Goal: Task Accomplishment & Management: Complete application form

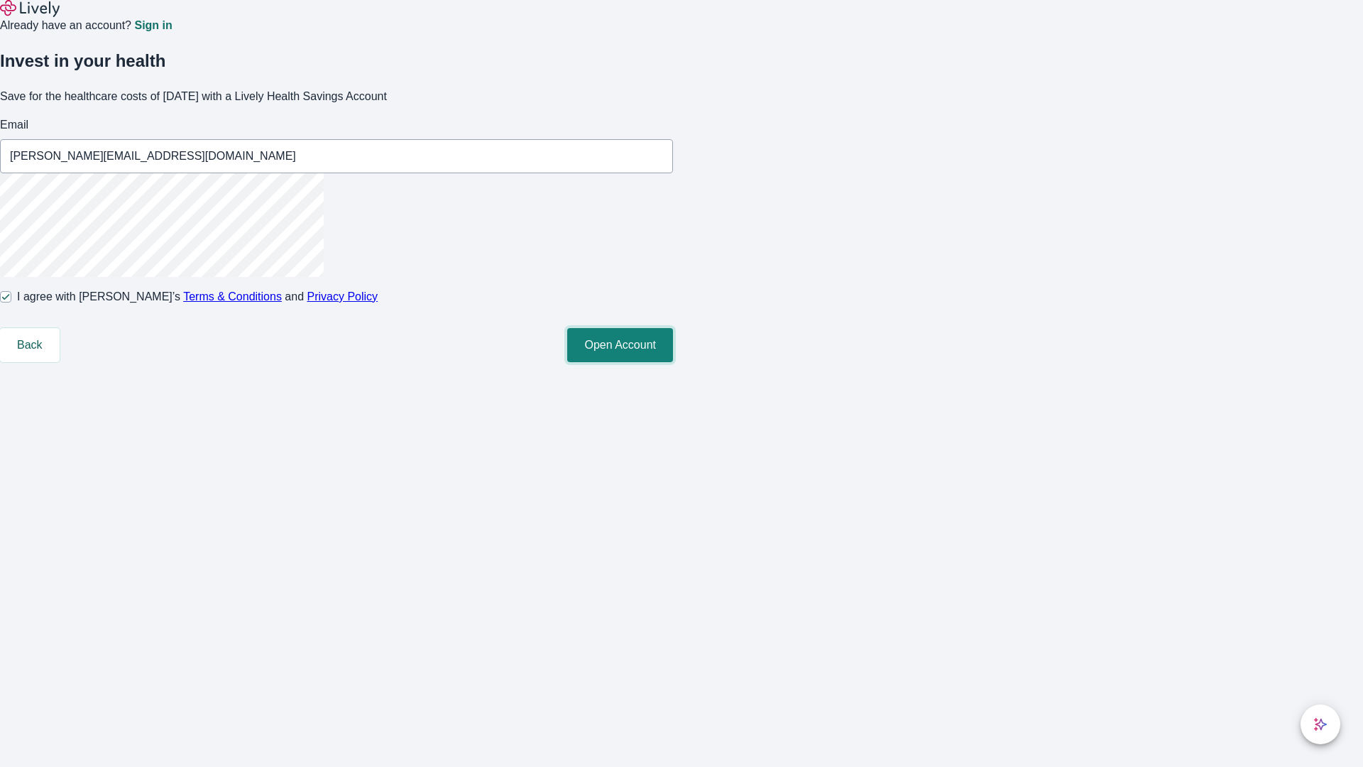
click at [673, 362] on button "Open Account" at bounding box center [620, 345] width 106 height 34
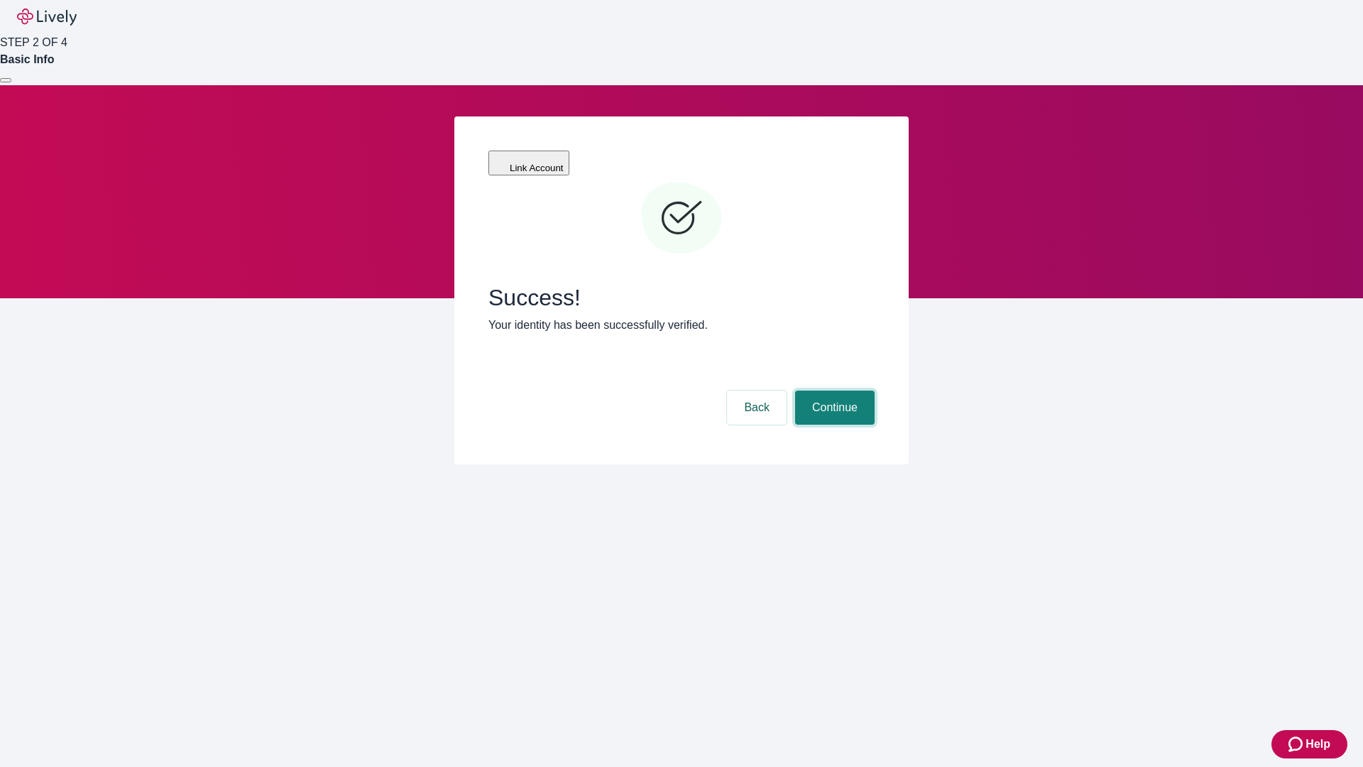
click at [833, 390] on button "Continue" at bounding box center [835, 407] width 80 height 34
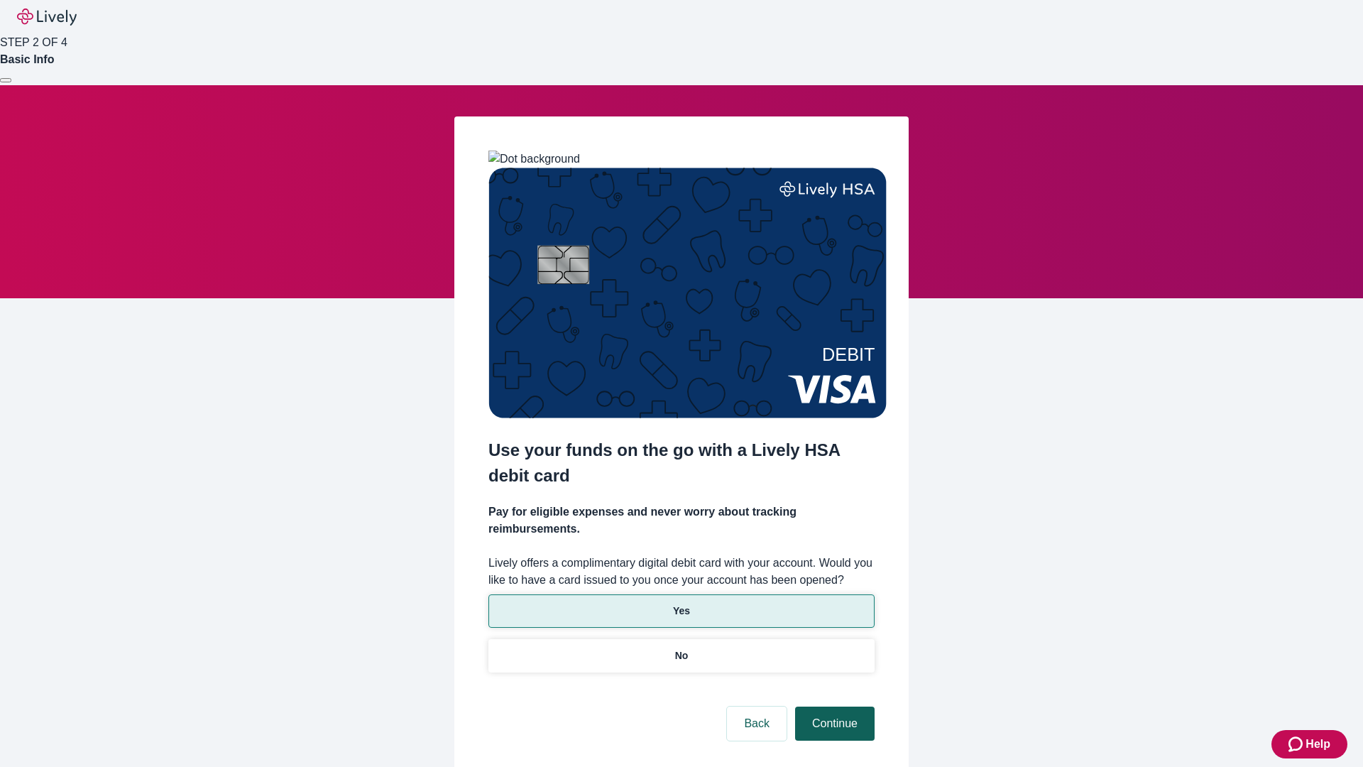
click at [681, 648] on p "No" at bounding box center [681, 655] width 13 height 15
click at [833, 706] on button "Continue" at bounding box center [835, 723] width 80 height 34
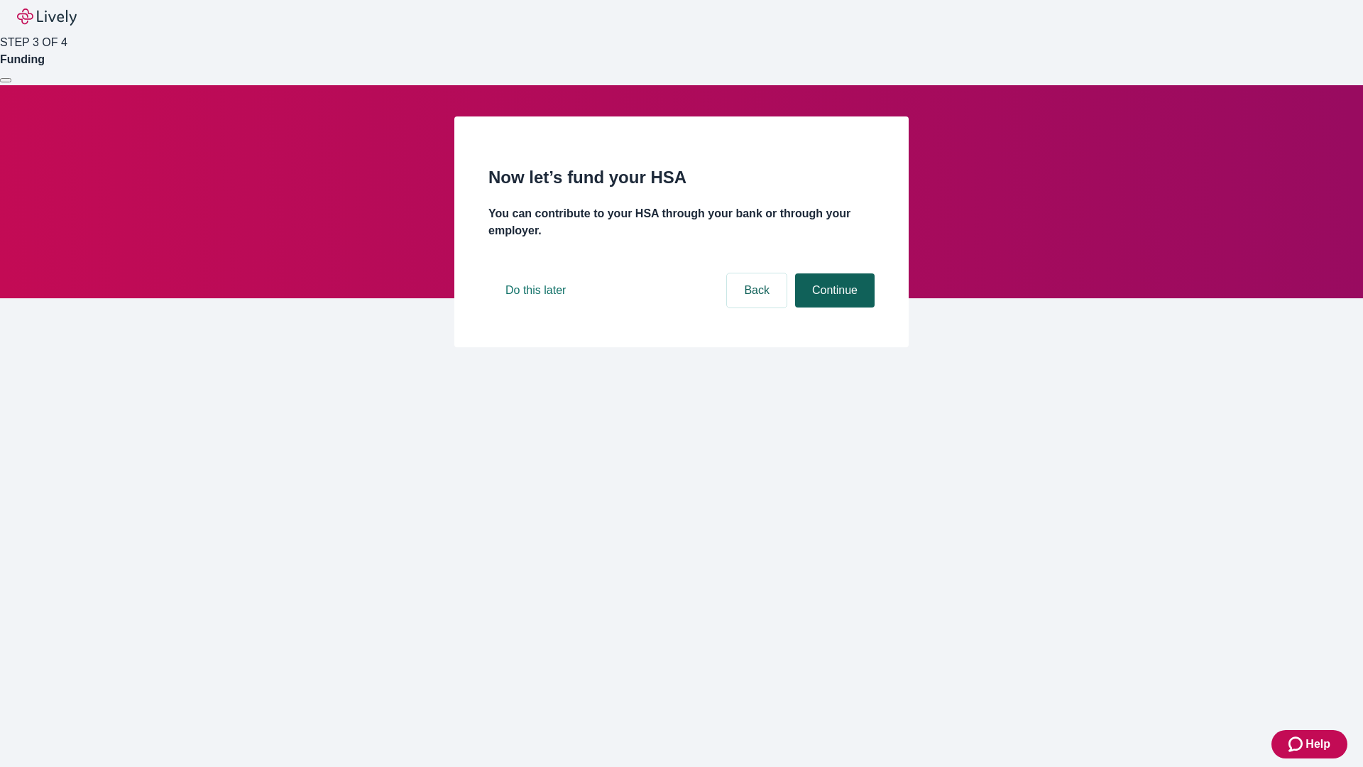
click at [833, 307] on button "Continue" at bounding box center [835, 290] width 80 height 34
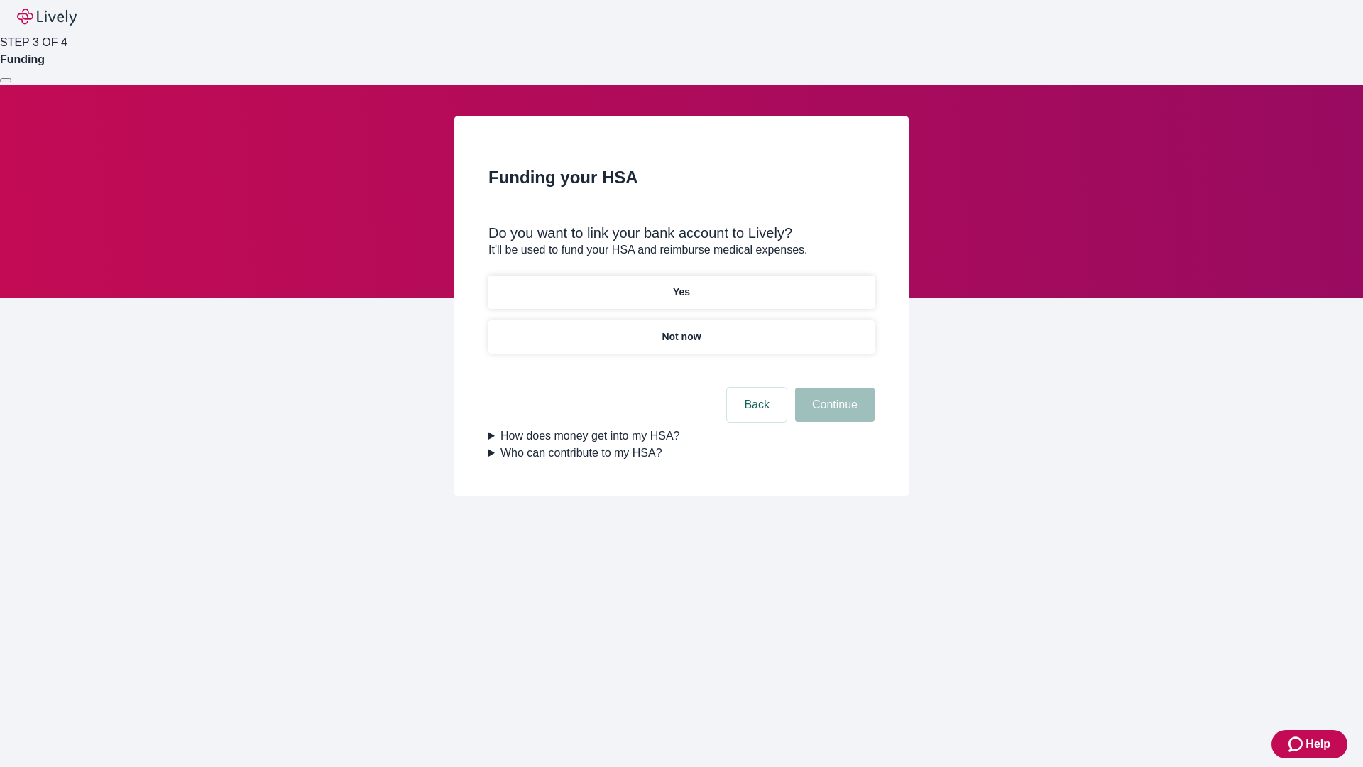
click at [681, 285] on p "Yes" at bounding box center [681, 292] width 17 height 15
click at [833, 388] on button "Continue" at bounding box center [835, 405] width 80 height 34
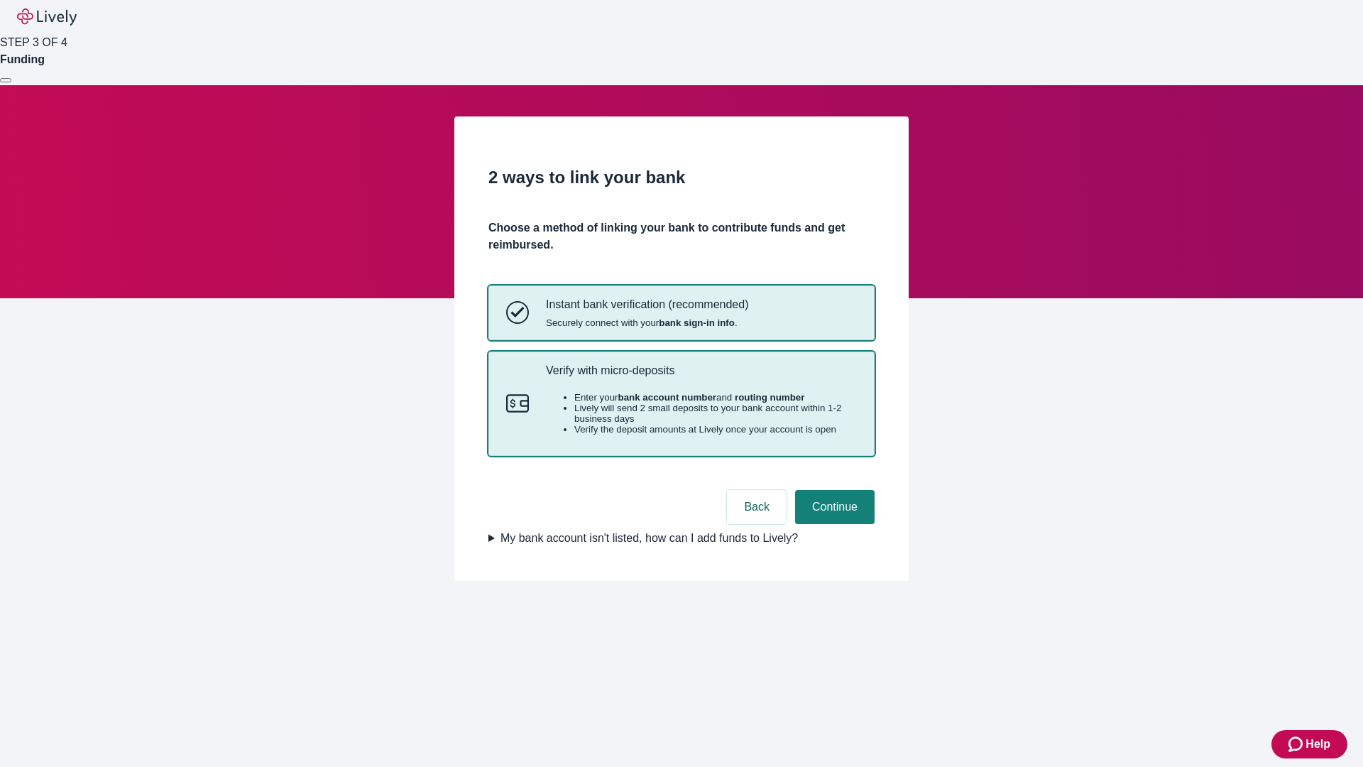
click at [701, 377] on p "Verify with micro-deposits" at bounding box center [701, 369] width 311 height 13
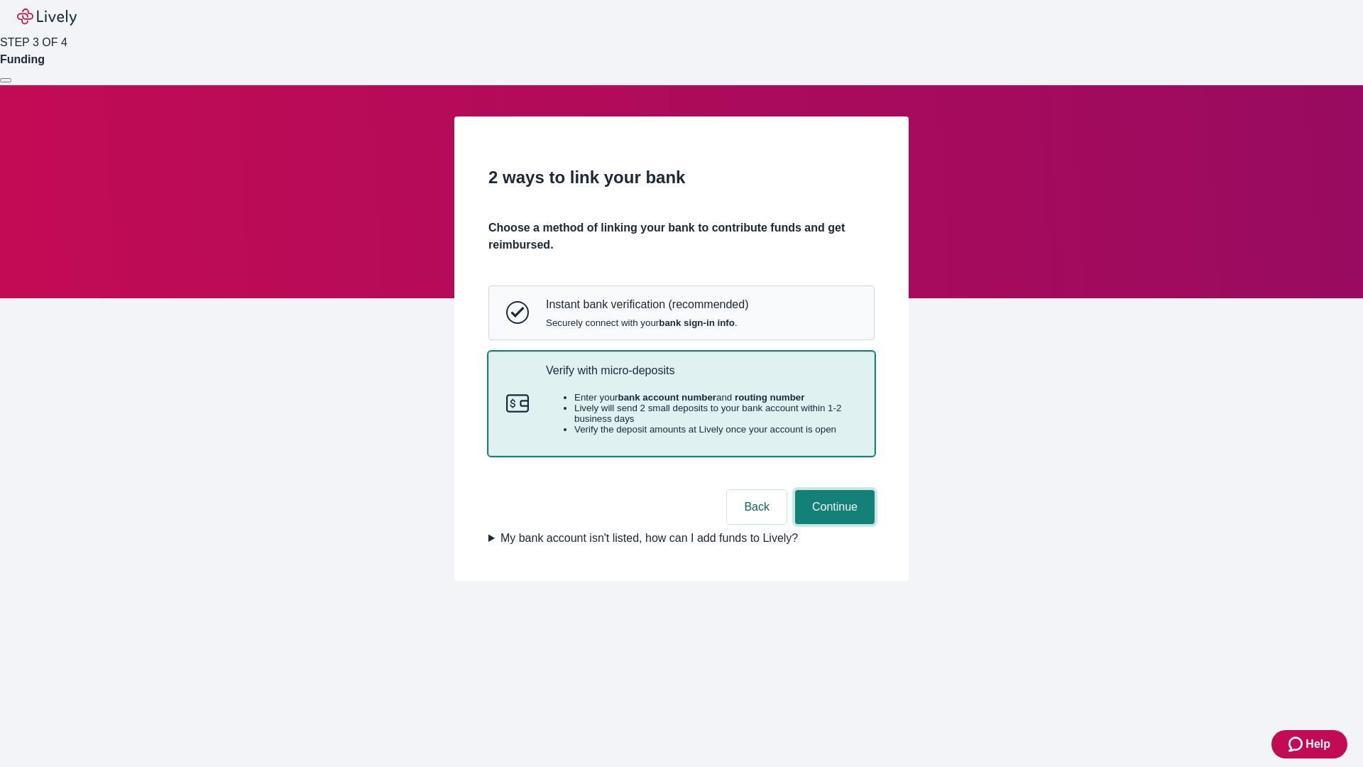
click at [833, 524] on button "Continue" at bounding box center [835, 507] width 80 height 34
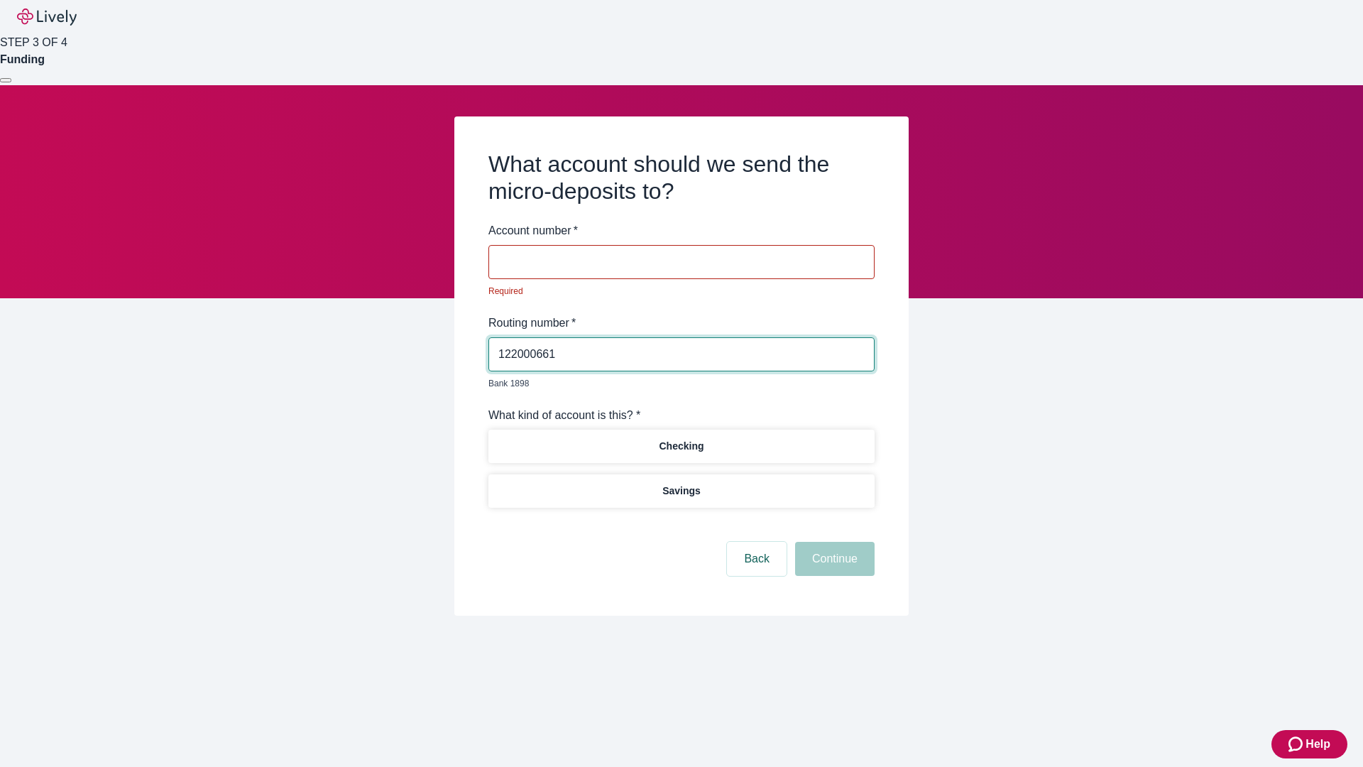
type input "122000661"
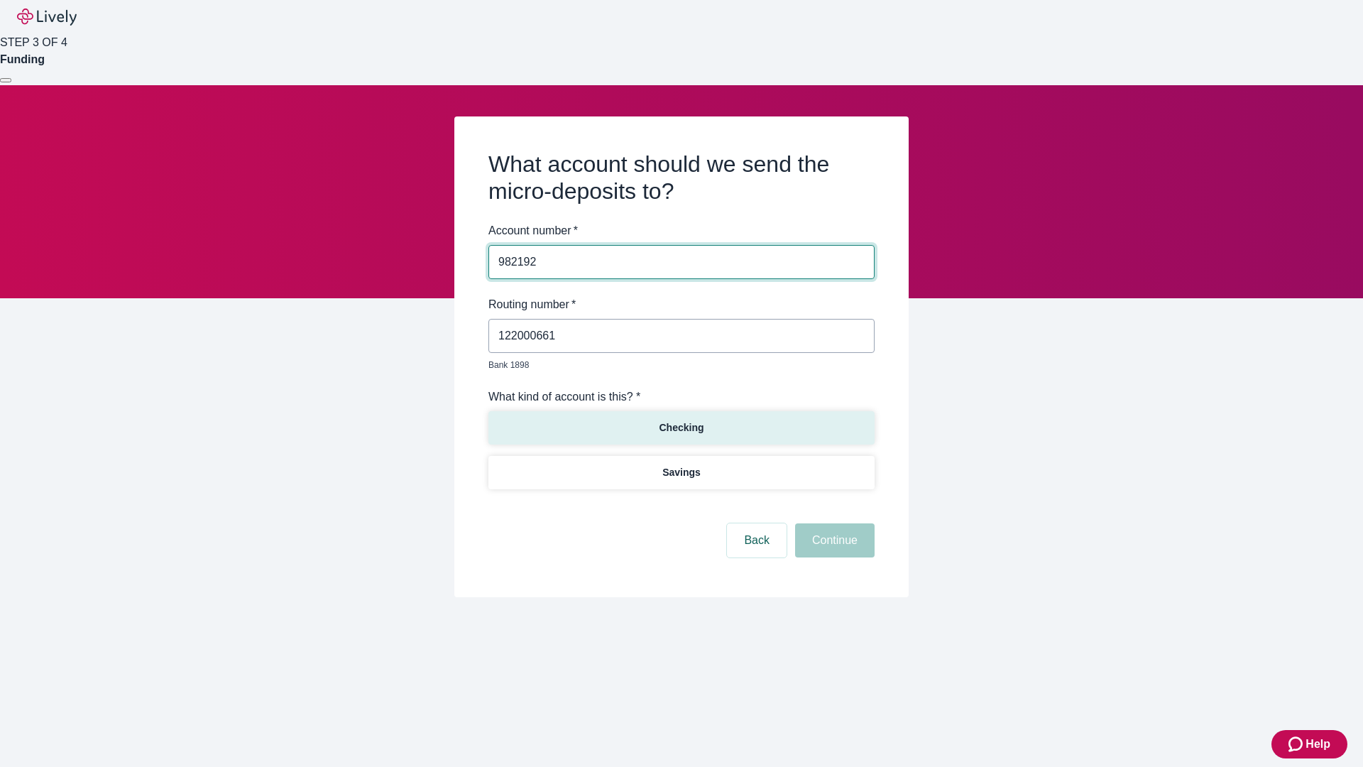
type input "982192"
click at [681, 420] on p "Checking" at bounding box center [681, 427] width 45 height 15
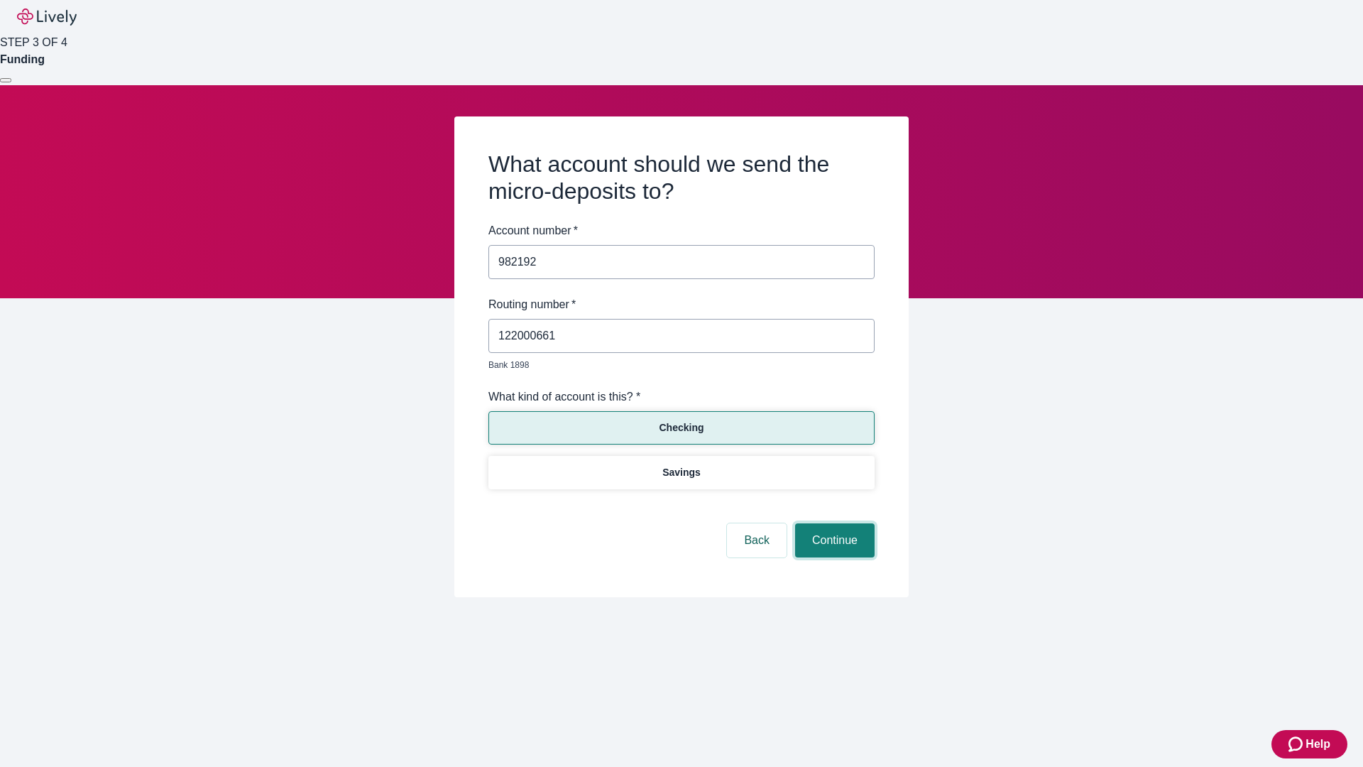
click at [833, 524] on button "Continue" at bounding box center [835, 540] width 80 height 34
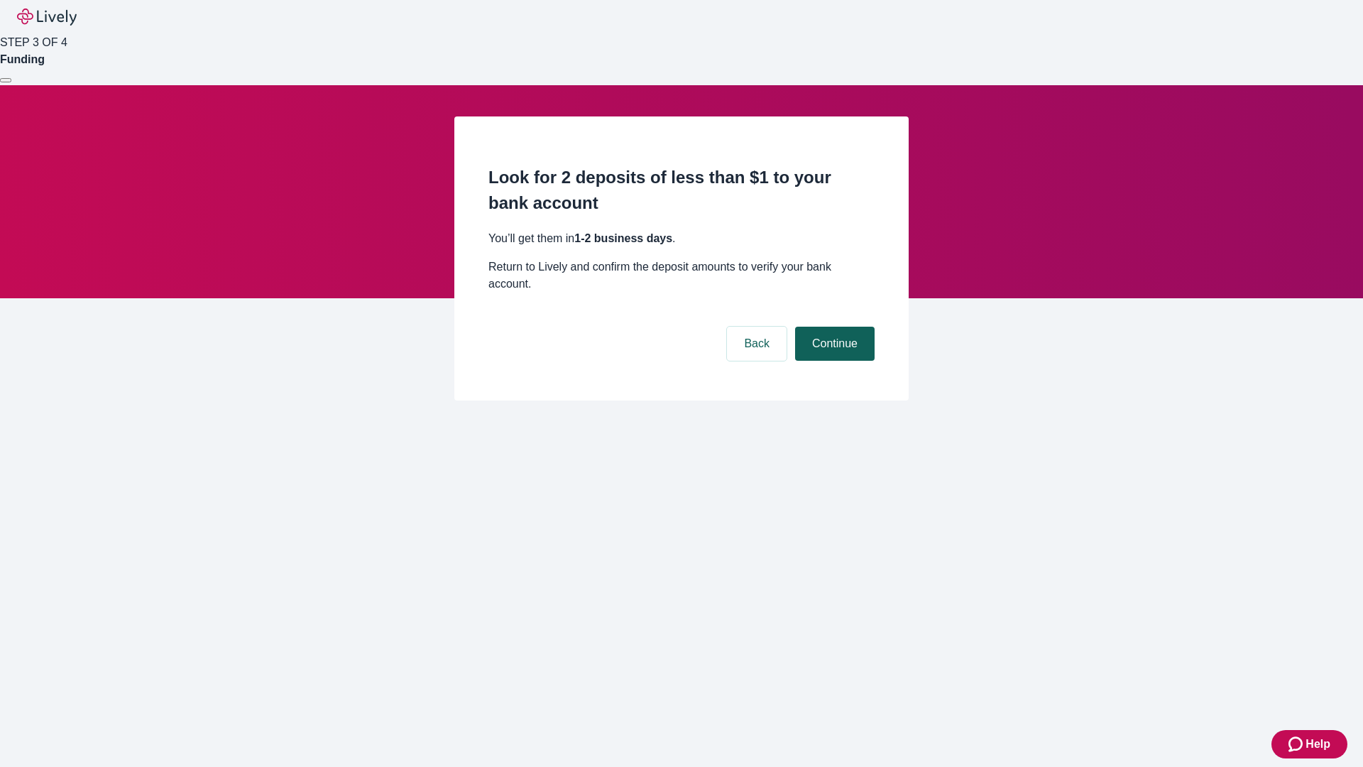
click at [833, 327] on button "Continue" at bounding box center [835, 344] width 80 height 34
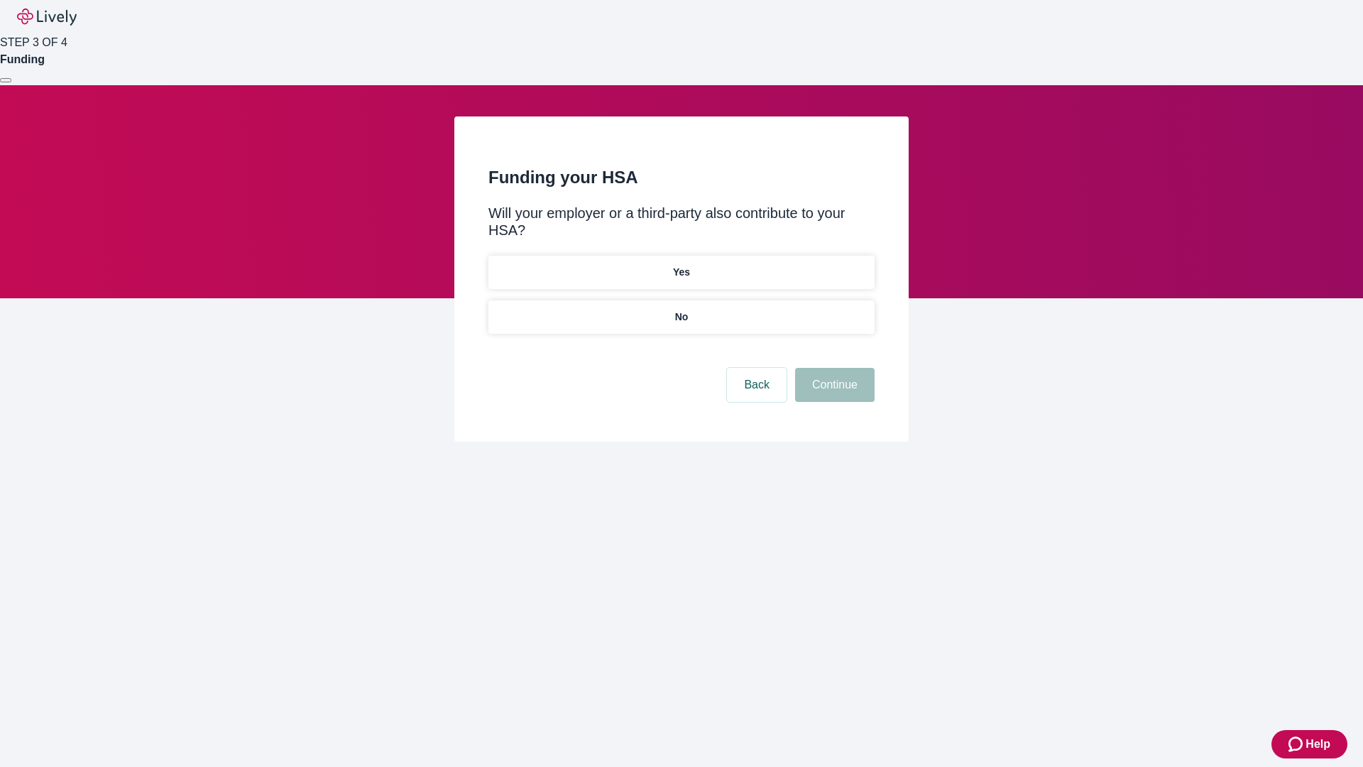
click at [681, 310] on p "No" at bounding box center [681, 317] width 13 height 15
click at [833, 368] on button "Continue" at bounding box center [835, 385] width 80 height 34
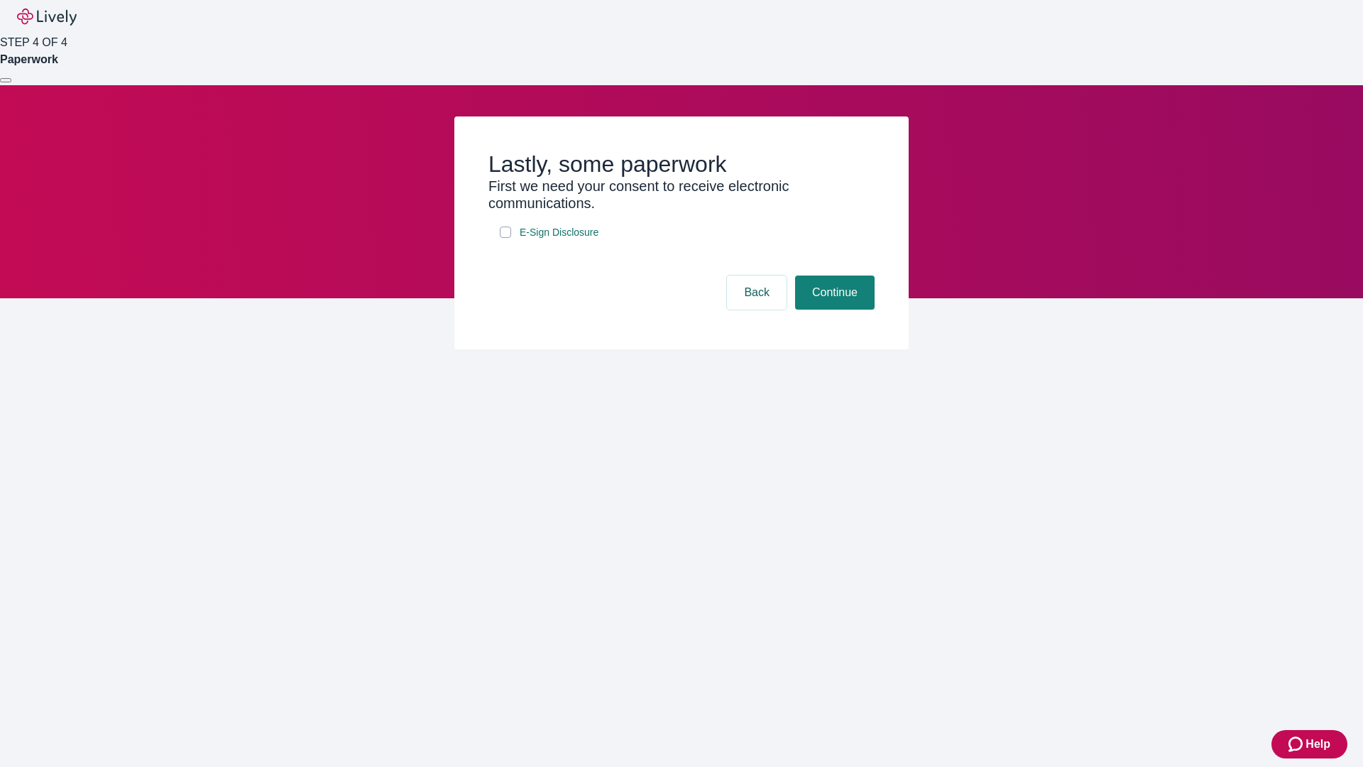
click at [505, 238] on input "E-Sign Disclosure" at bounding box center [505, 231] width 11 height 11
checkbox input "true"
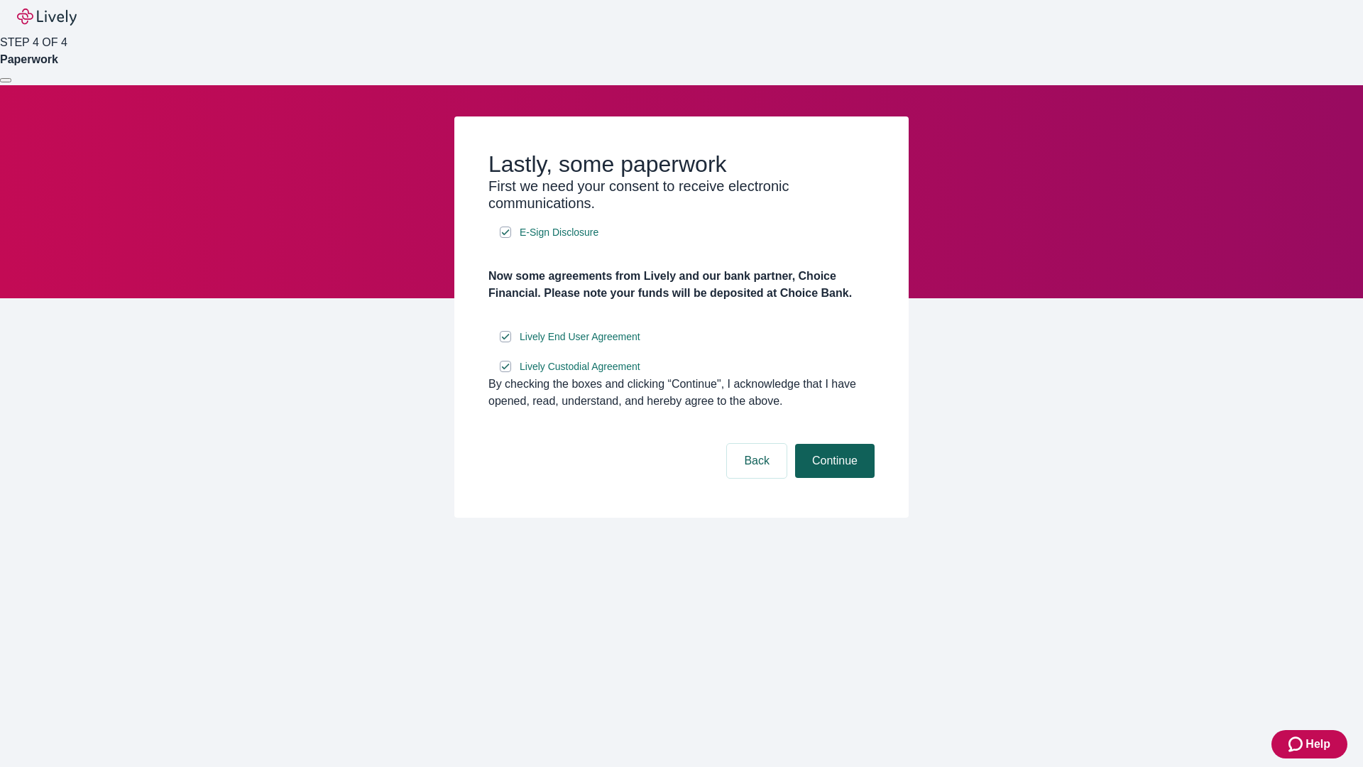
click at [833, 478] on button "Continue" at bounding box center [835, 461] width 80 height 34
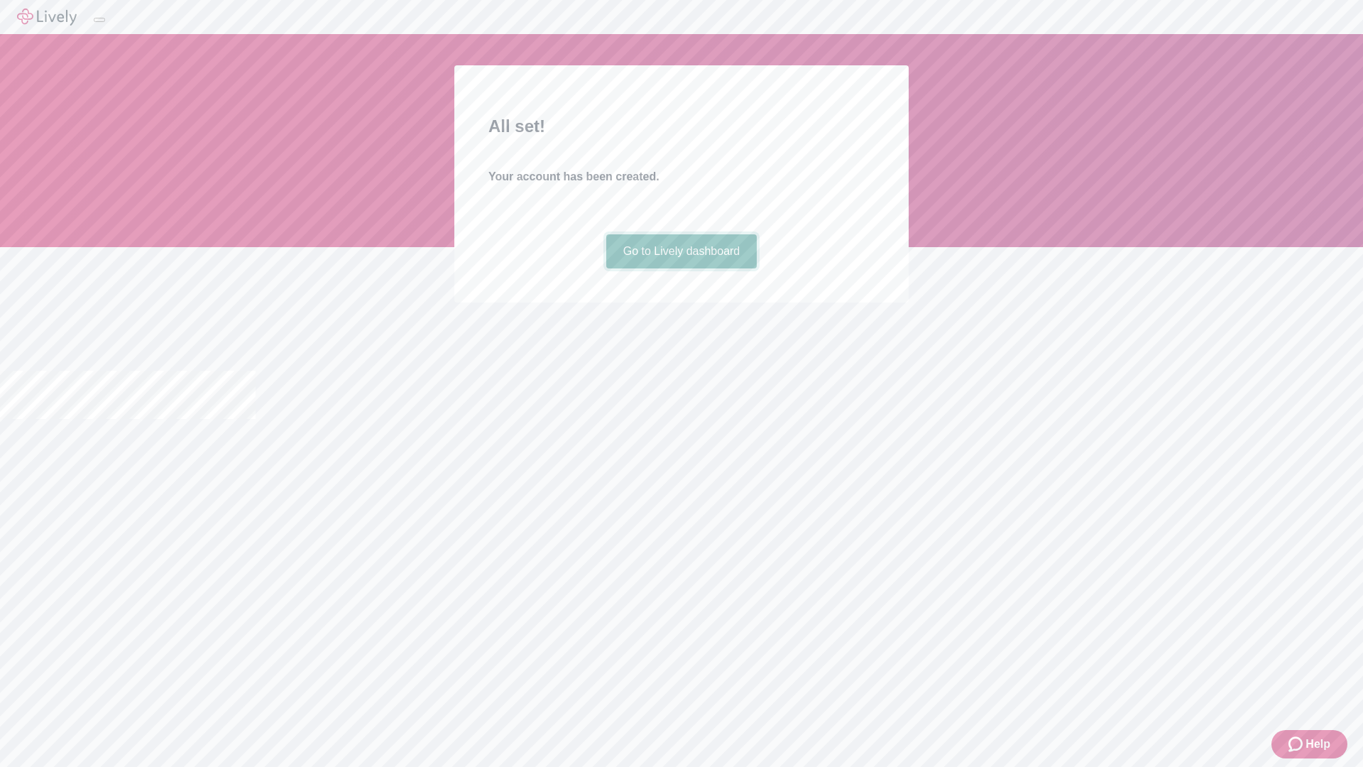
click at [681, 268] on link "Go to Lively dashboard" at bounding box center [681, 251] width 151 height 34
